Goal: Information Seeking & Learning: Learn about a topic

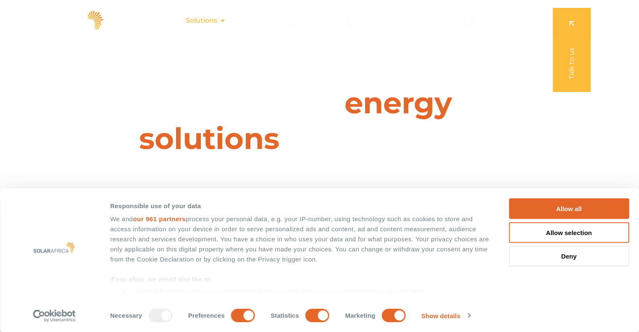
click at [210, 23] on span "Solutions" at bounding box center [201, 21] width 31 height 10
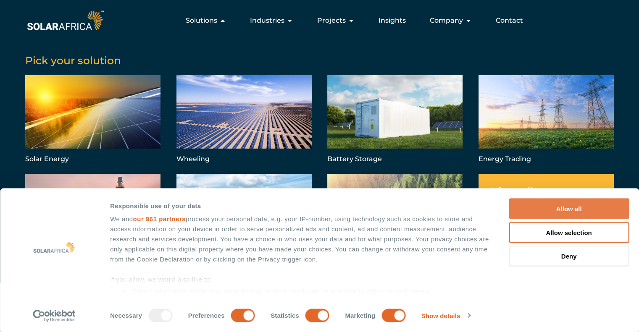
click at [577, 209] on button "Allow all" at bounding box center [568, 209] width 120 height 21
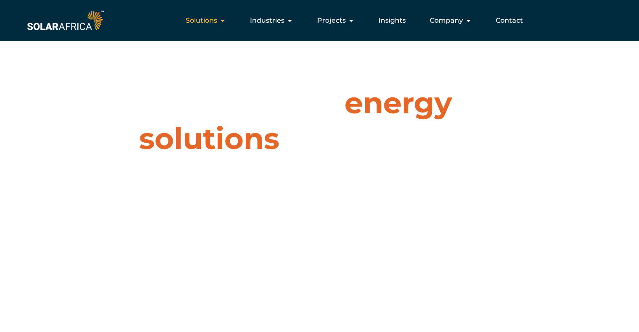
click at [202, 22] on span "Solutions" at bounding box center [201, 21] width 31 height 10
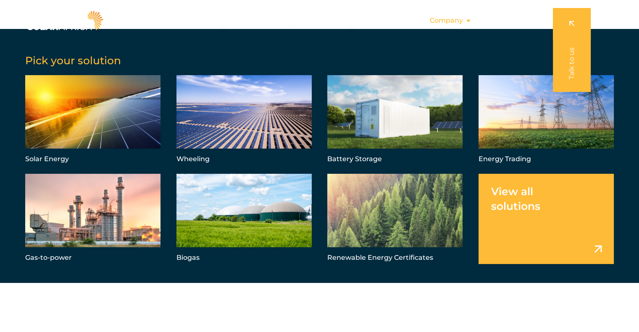
click at [455, 23] on span "Company" at bounding box center [446, 21] width 33 height 10
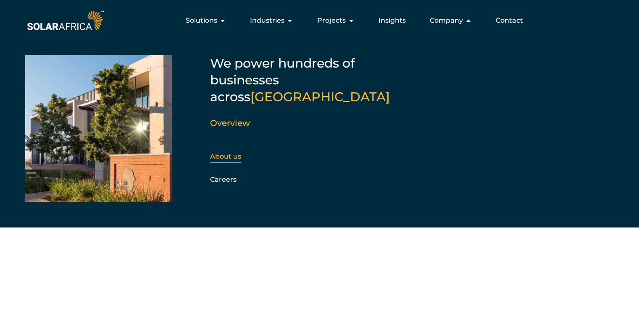
click at [225, 150] on div "About us" at bounding box center [255, 156] width 91 height 13
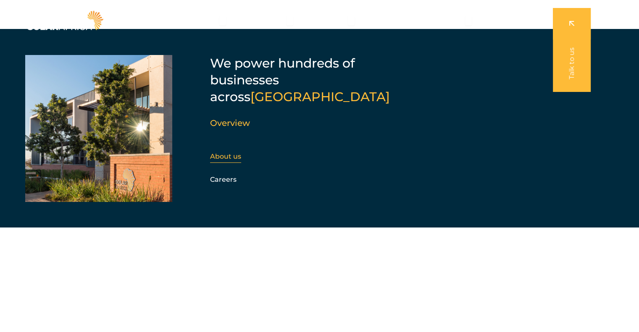
click at [225, 152] on link "About us" at bounding box center [225, 156] width 31 height 8
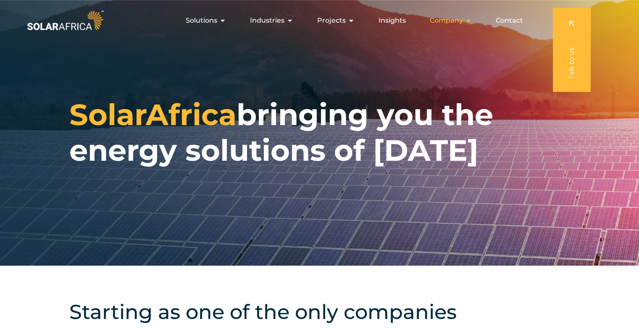
click at [451, 19] on span "Company" at bounding box center [446, 21] width 33 height 10
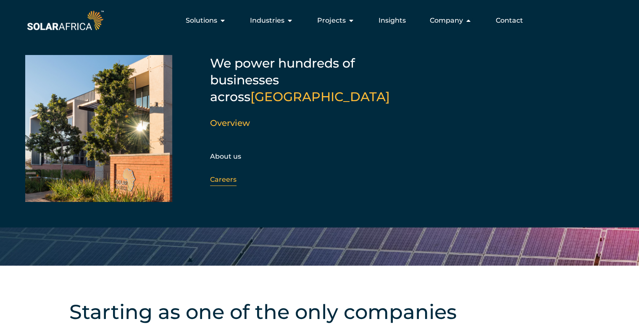
click at [221, 176] on link "Careers" at bounding box center [223, 180] width 26 height 8
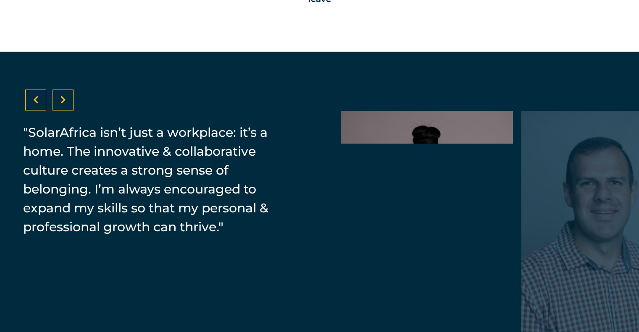
scroll to position [1298, 0]
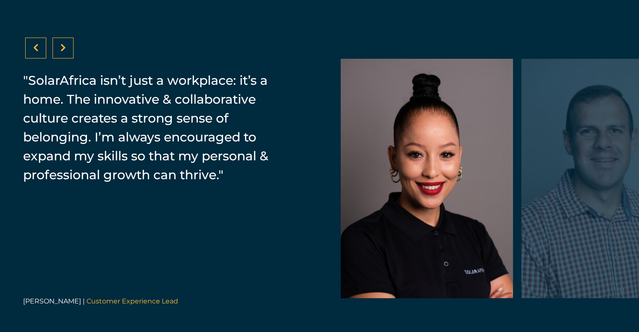
click at [64, 51] on div at bounding box center [62, 48] width 5 height 8
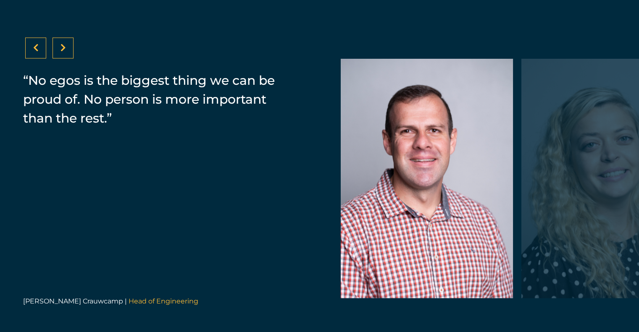
click at [64, 51] on icon at bounding box center [62, 48] width 5 height 8
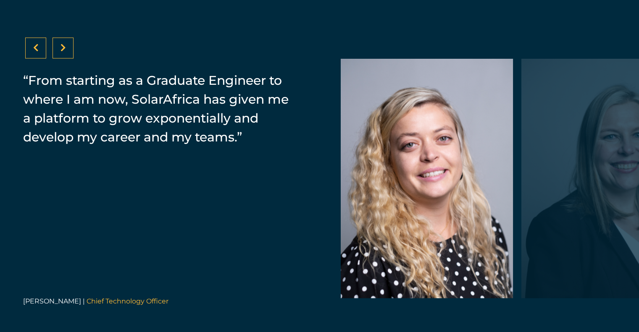
click at [38, 45] on icon at bounding box center [35, 48] width 5 height 8
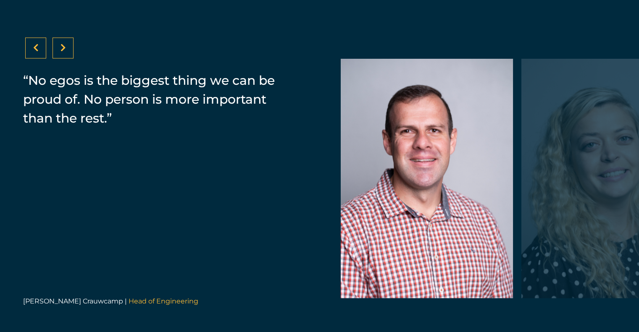
click at [69, 47] on div at bounding box center [62, 47] width 21 height 21
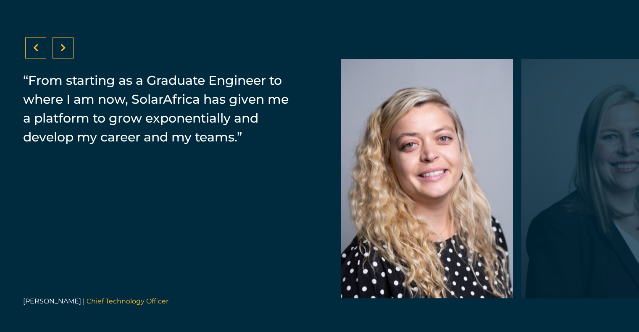
click at [36, 49] on icon at bounding box center [35, 48] width 5 height 8
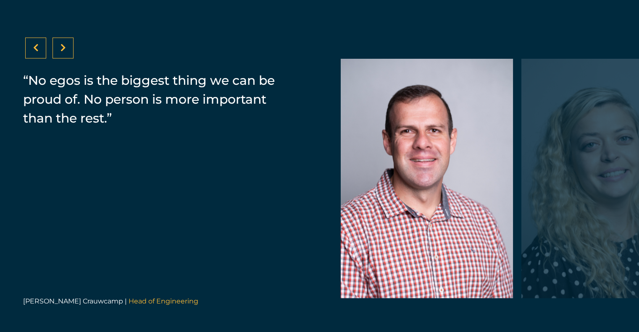
click at [62, 48] on icon at bounding box center [62, 48] width 5 height 8
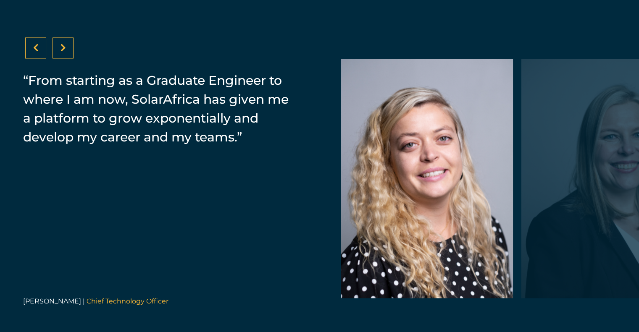
click at [62, 48] on icon at bounding box center [62, 48] width 5 height 8
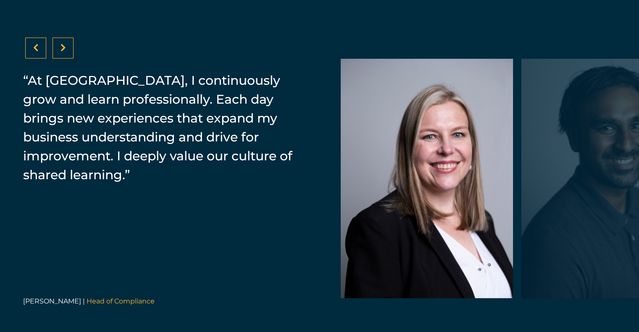
click at [62, 48] on icon at bounding box center [62, 48] width 5 height 8
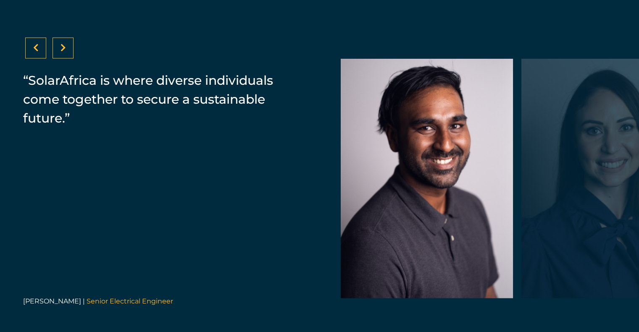
click at [62, 48] on icon at bounding box center [62, 48] width 5 height 8
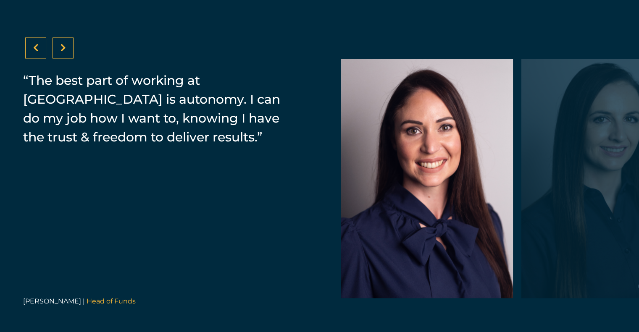
click at [39, 46] on div at bounding box center [35, 47] width 21 height 21
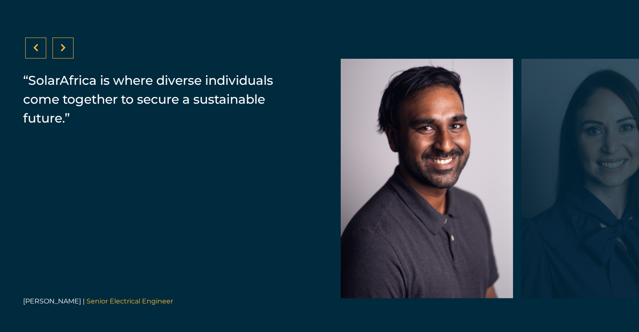
click at [59, 49] on div at bounding box center [62, 47] width 21 height 21
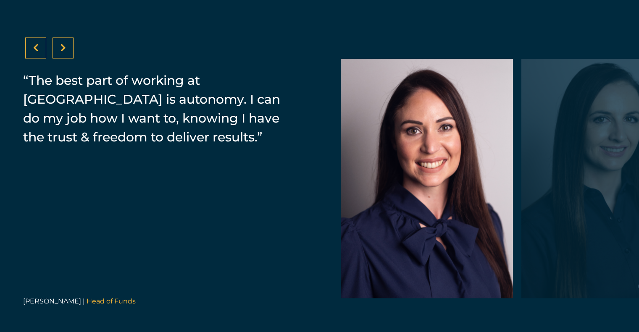
click at [59, 49] on div at bounding box center [62, 47] width 21 height 21
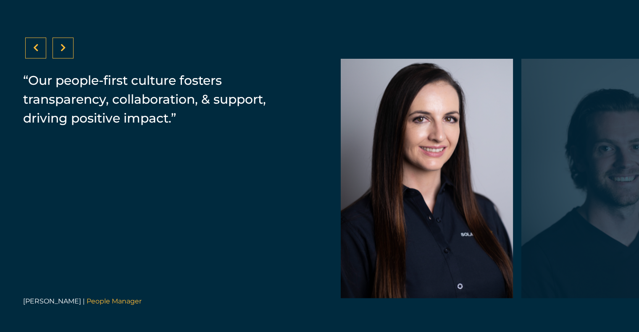
click at [59, 49] on div at bounding box center [62, 47] width 21 height 21
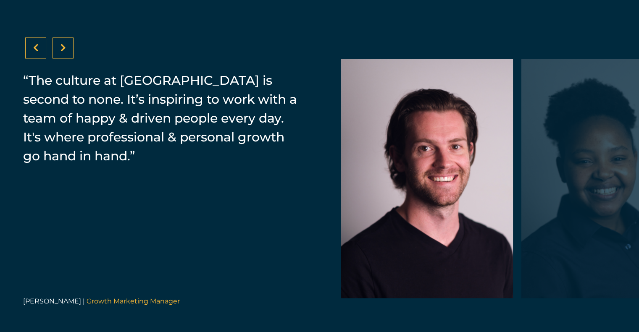
click at [59, 49] on div at bounding box center [62, 47] width 21 height 21
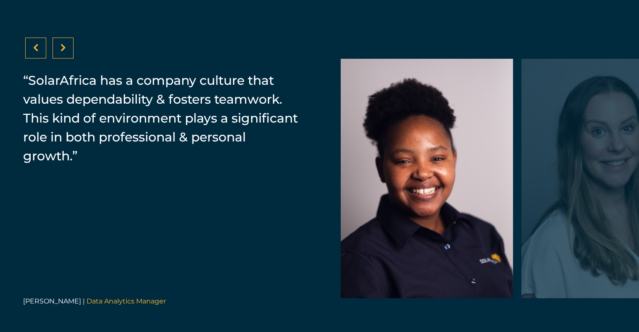
click at [59, 49] on div at bounding box center [62, 47] width 21 height 21
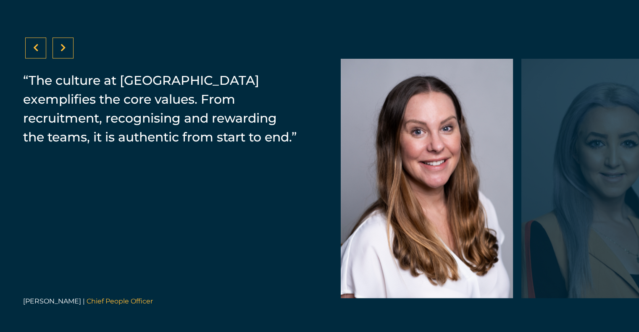
click at [59, 49] on div at bounding box center [62, 47] width 21 height 21
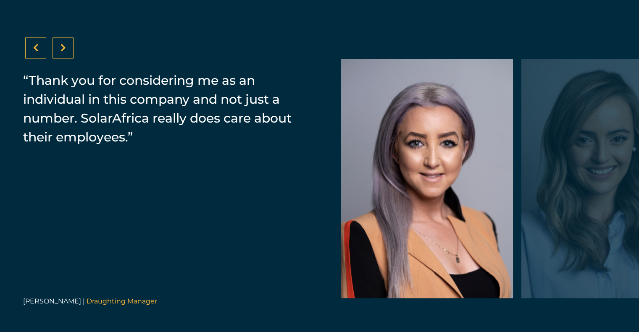
click at [59, 49] on div at bounding box center [62, 47] width 21 height 21
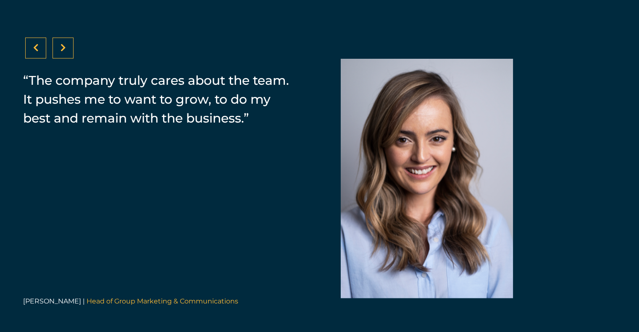
click at [36, 48] on icon at bounding box center [35, 48] width 5 height 8
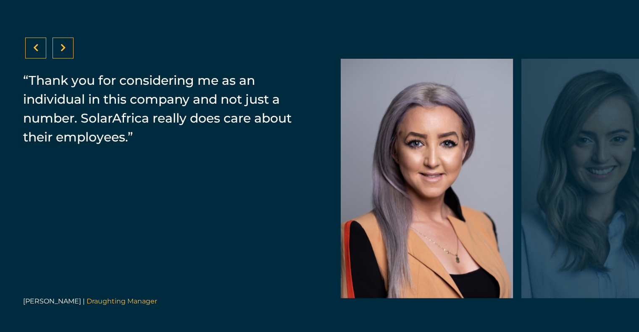
click at [65, 44] on icon at bounding box center [62, 48] width 5 height 8
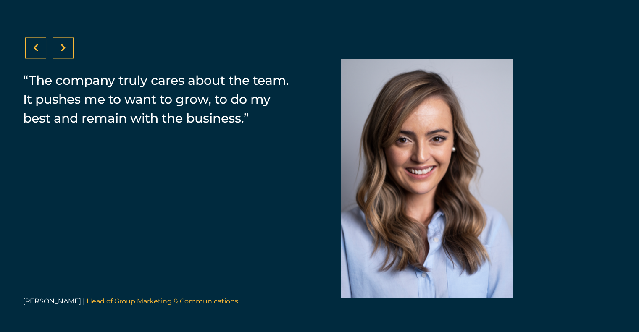
click at [65, 44] on icon at bounding box center [62, 48] width 5 height 8
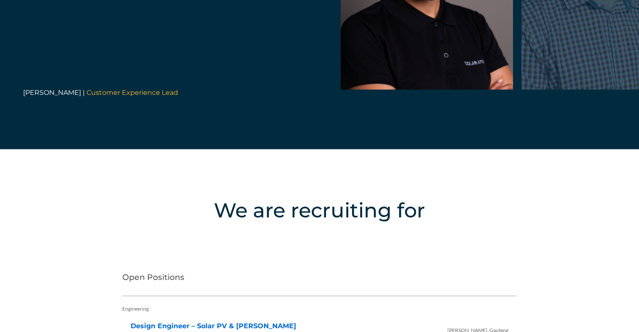
scroll to position [1634, 0]
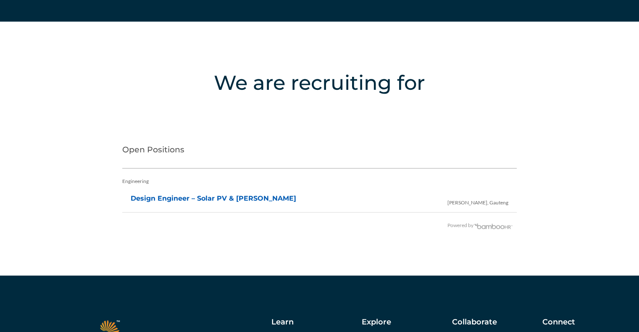
click at [202, 198] on link "Design Engineer – Solar PV & BESS" at bounding box center [213, 198] width 165 height 8
